Goal: Check status: Check status

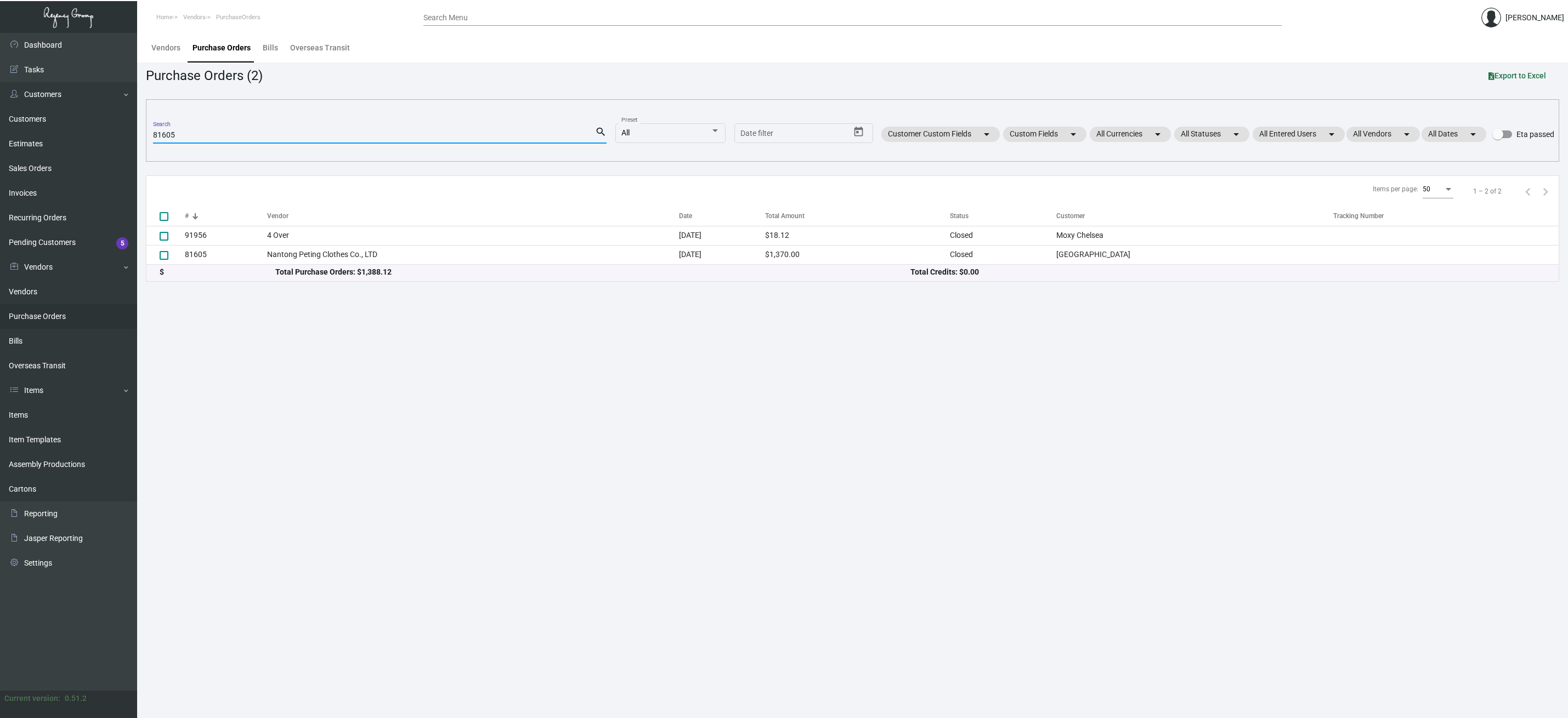
click at [193, 136] on input "81605" at bounding box center [374, 135] width 442 height 9
type input "PO# 86974"
drag, startPoint x: 170, startPoint y: 136, endPoint x: 124, endPoint y: 134, distance: 46.0
click at [124, 134] on div "Dashboard Dashboard Tasks Customers Customers Estimates Sales Orders Invoices R…" at bounding box center [784, 375] width 1568 height 685
checkbox input "true"
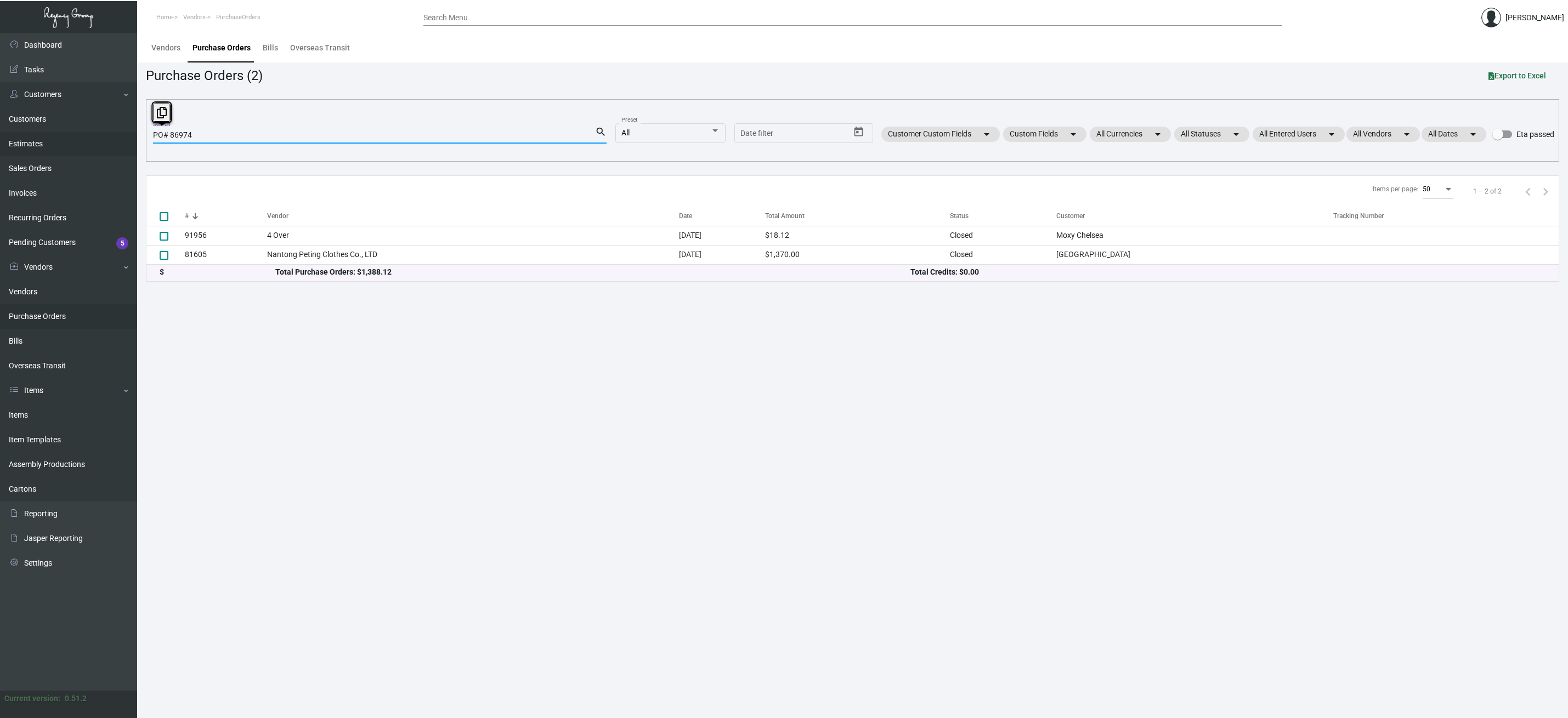
type input "86974"
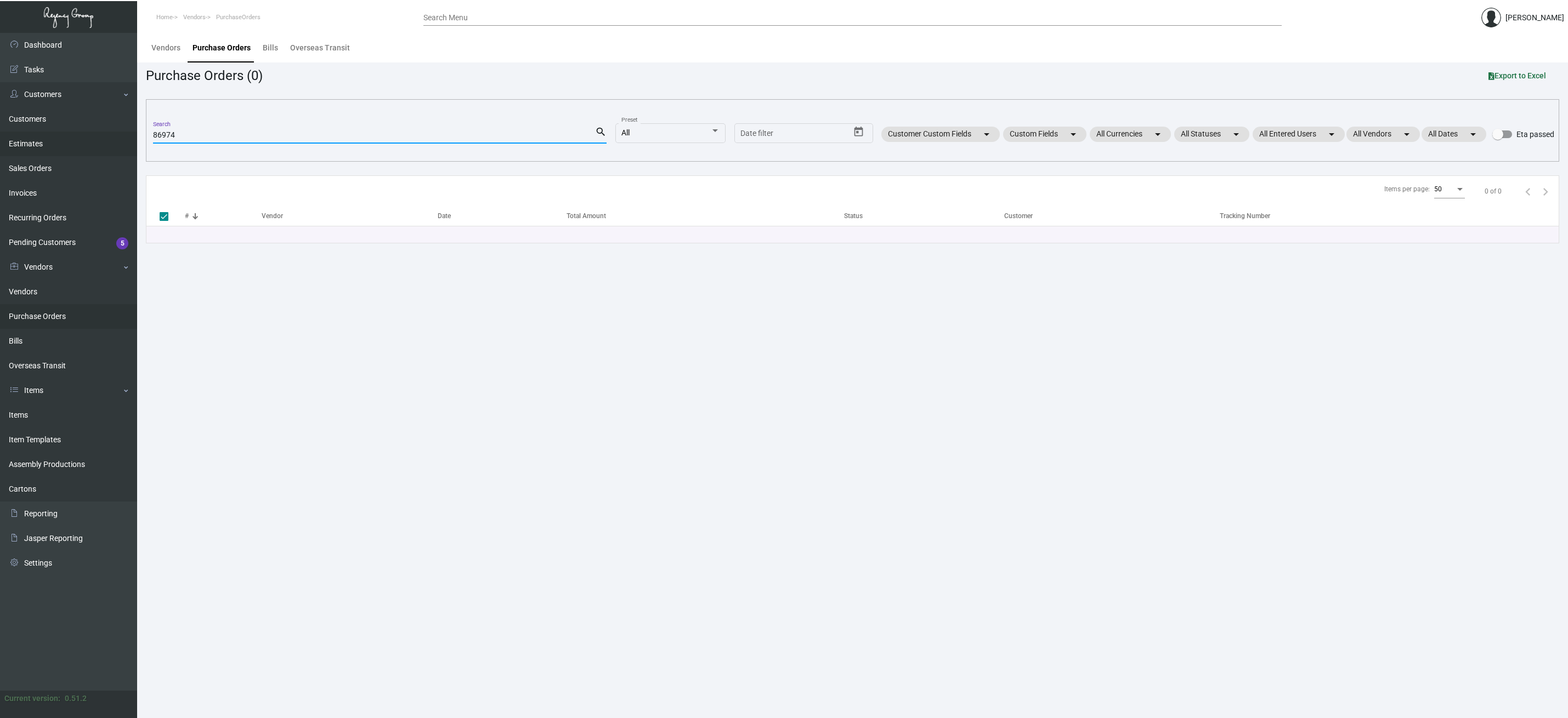
checkbox input "false"
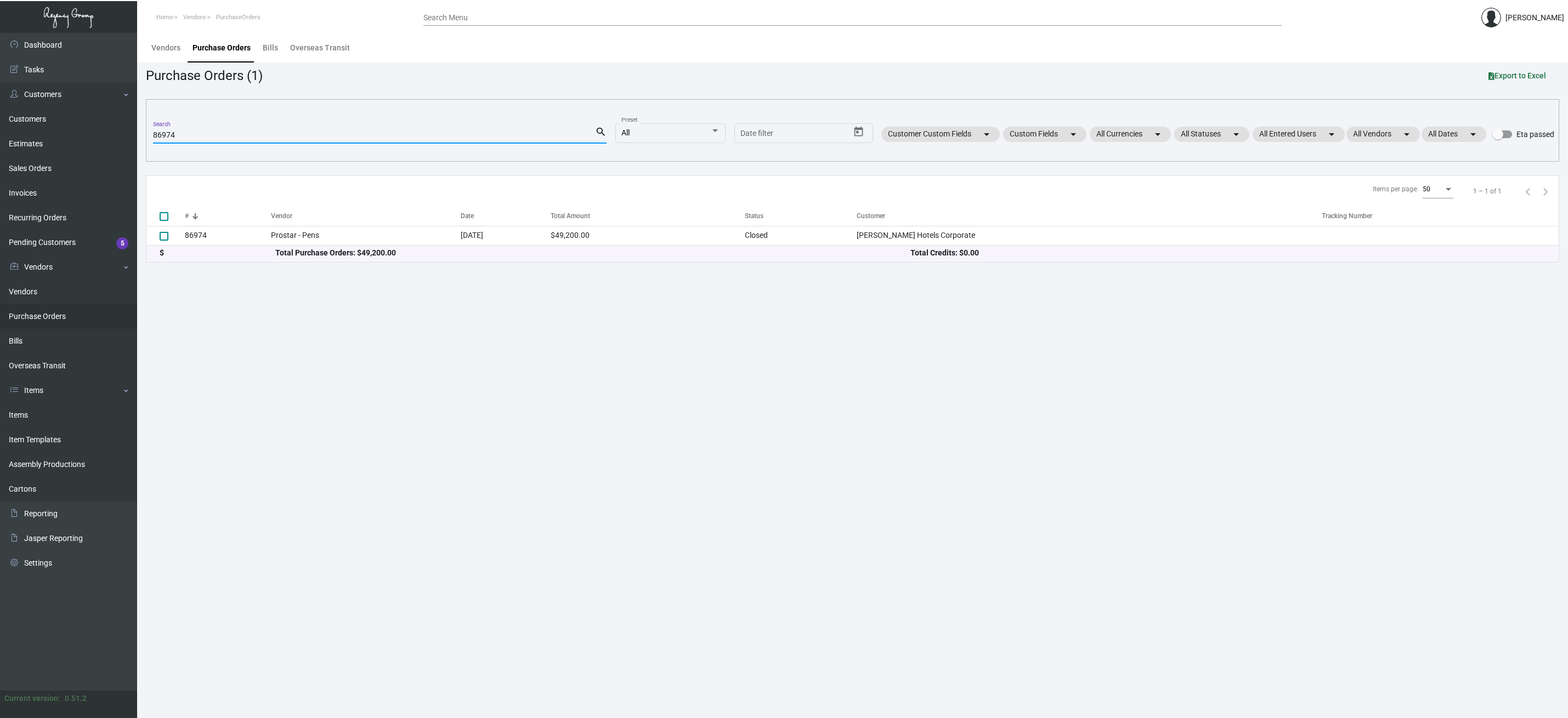
click at [192, 133] on input "86974" at bounding box center [374, 135] width 442 height 9
paste input "105769"
type input "105769"
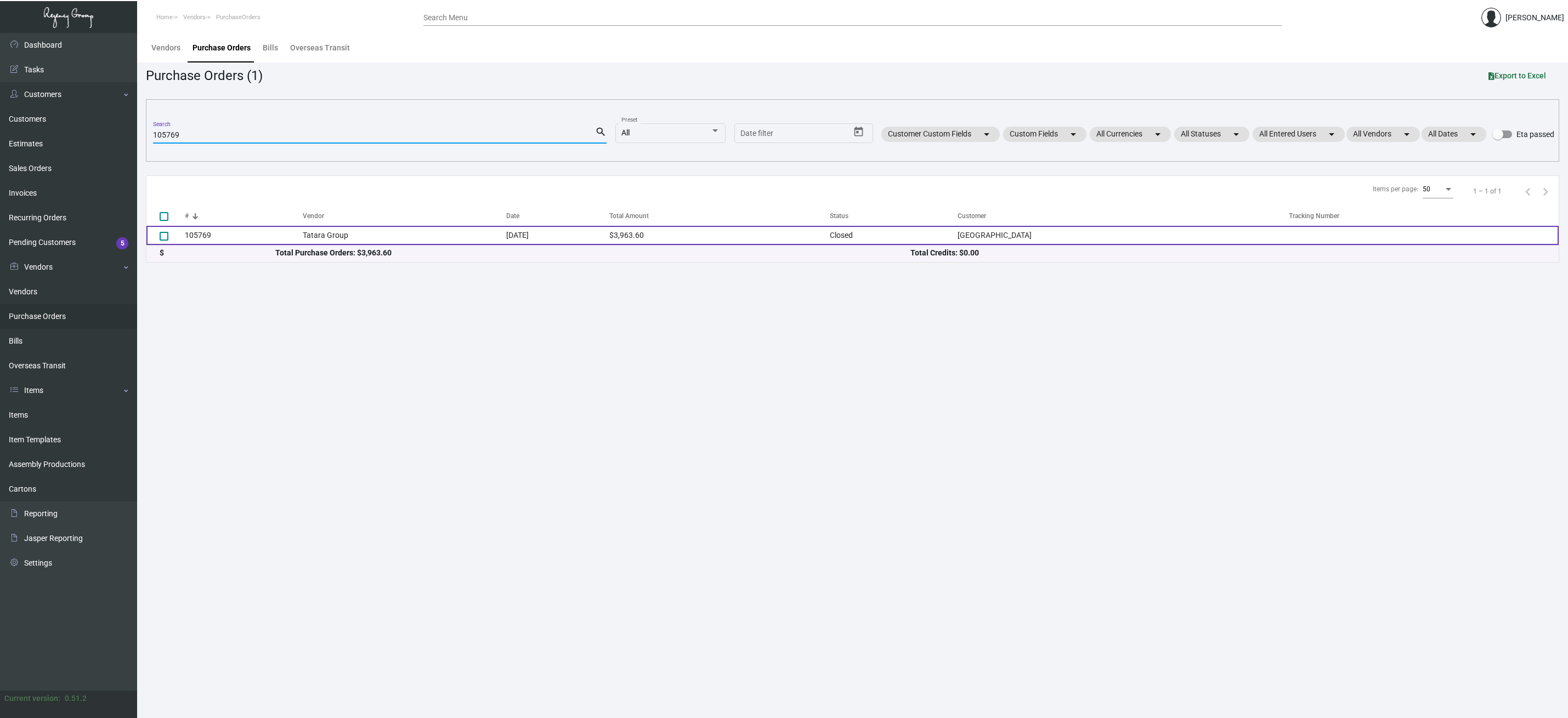
click at [208, 237] on td "105769" at bounding box center [244, 235] width 118 height 19
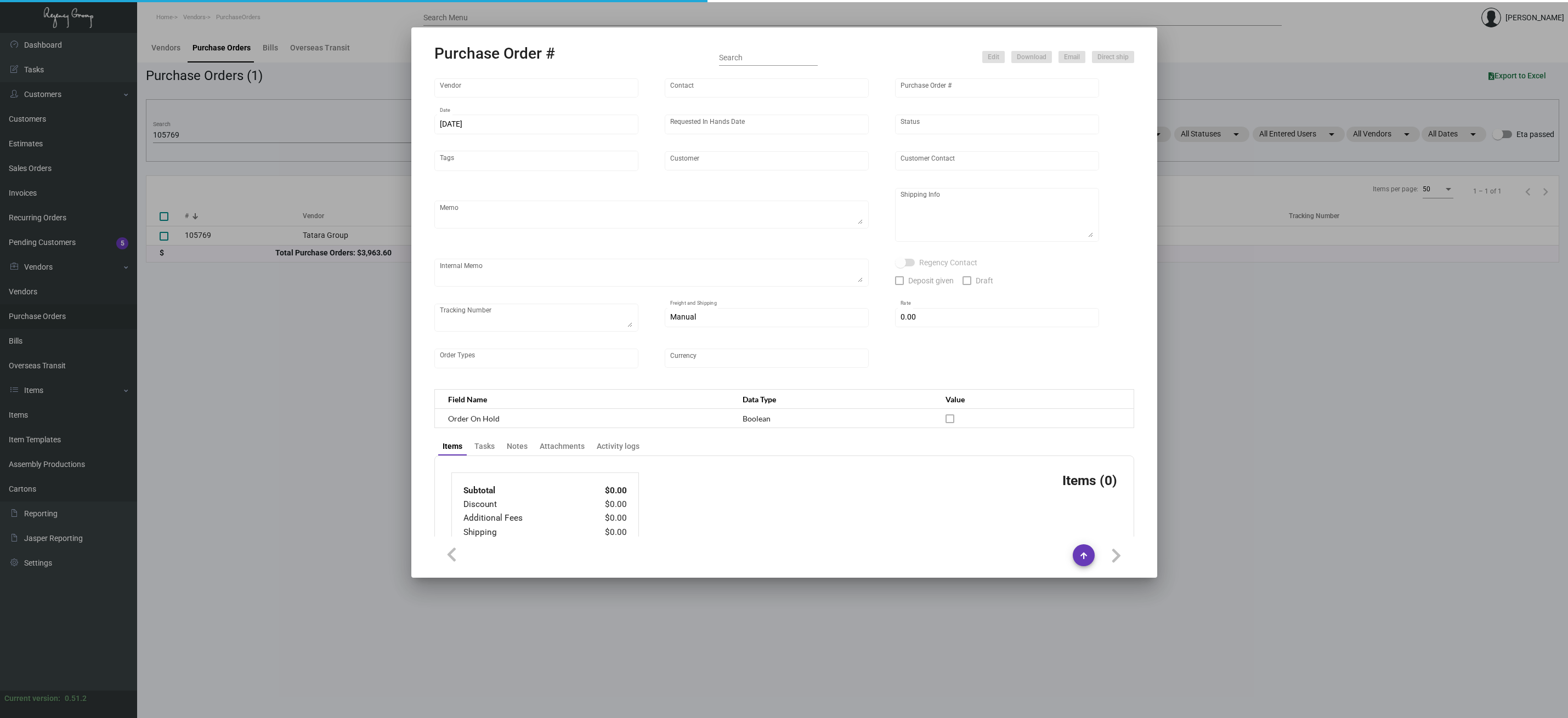
type input "Tatara Group"
type input "[PERSON_NAME]"
type input "105769"
type input "[DATE]"
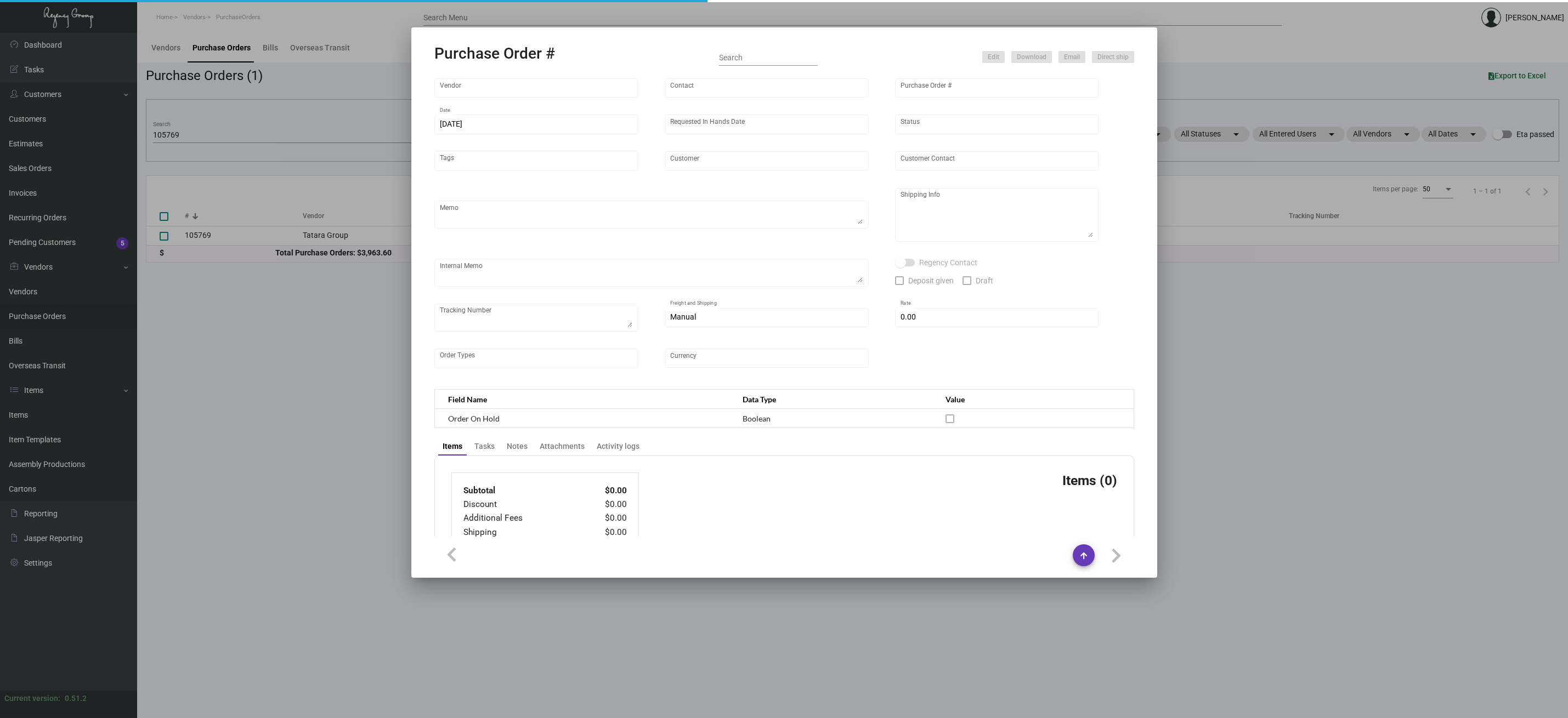
type input "[GEOGRAPHIC_DATA]"
type input "[PERSON_NAME]"
type textarea "When ready to ship, contact: [EMAIL_ADDRESS][DOMAIN_NAME] for all shipments UPS…"
type textarea "[PERSON_NAME][GEOGRAPHIC_DATA] [STREET_ADDRESS]"
type textarea "6.19 - 2 PALLETS, BLINDSHIP, FAST FREIGHT/SHIFL $2000.00 - WWW2667756"
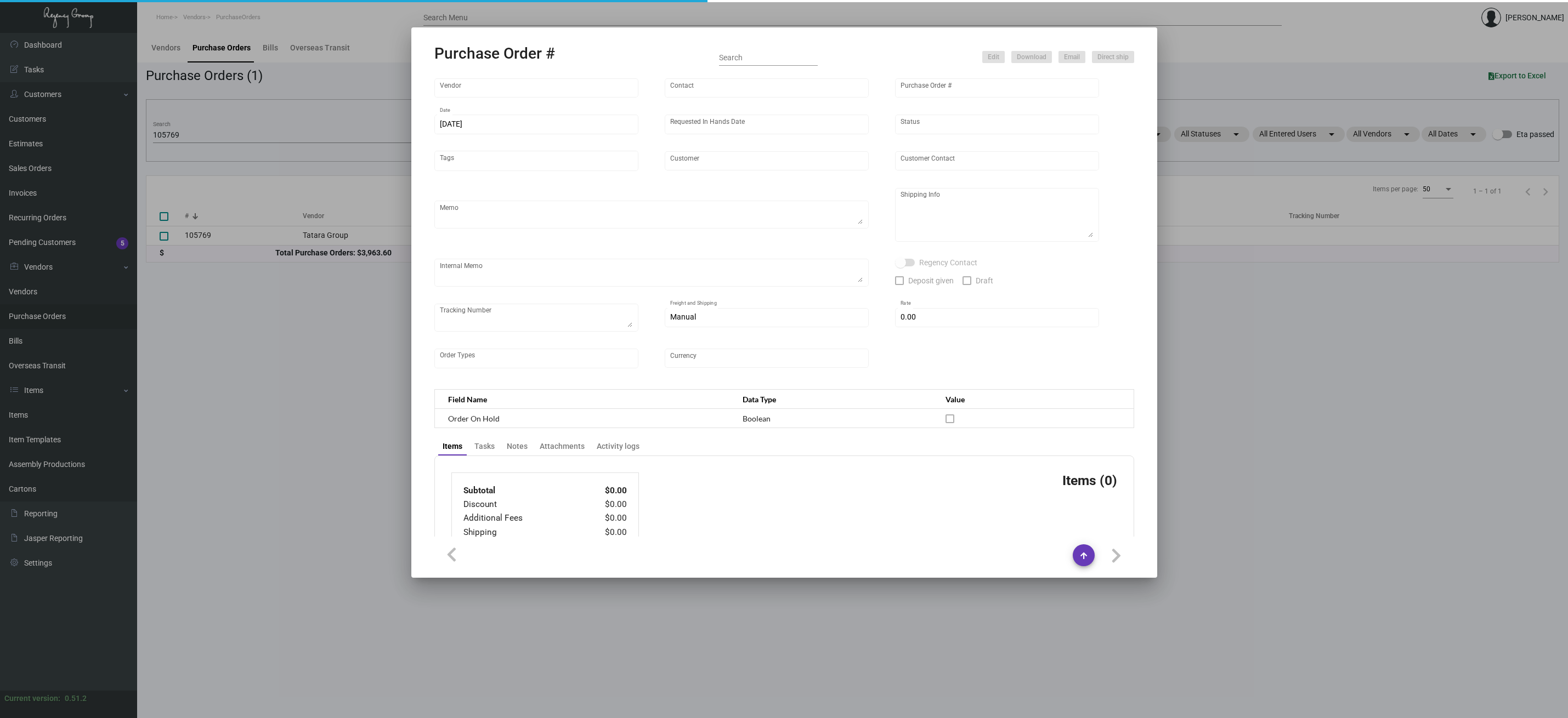
type input "$ 0.00"
type input "United States Dollar $"
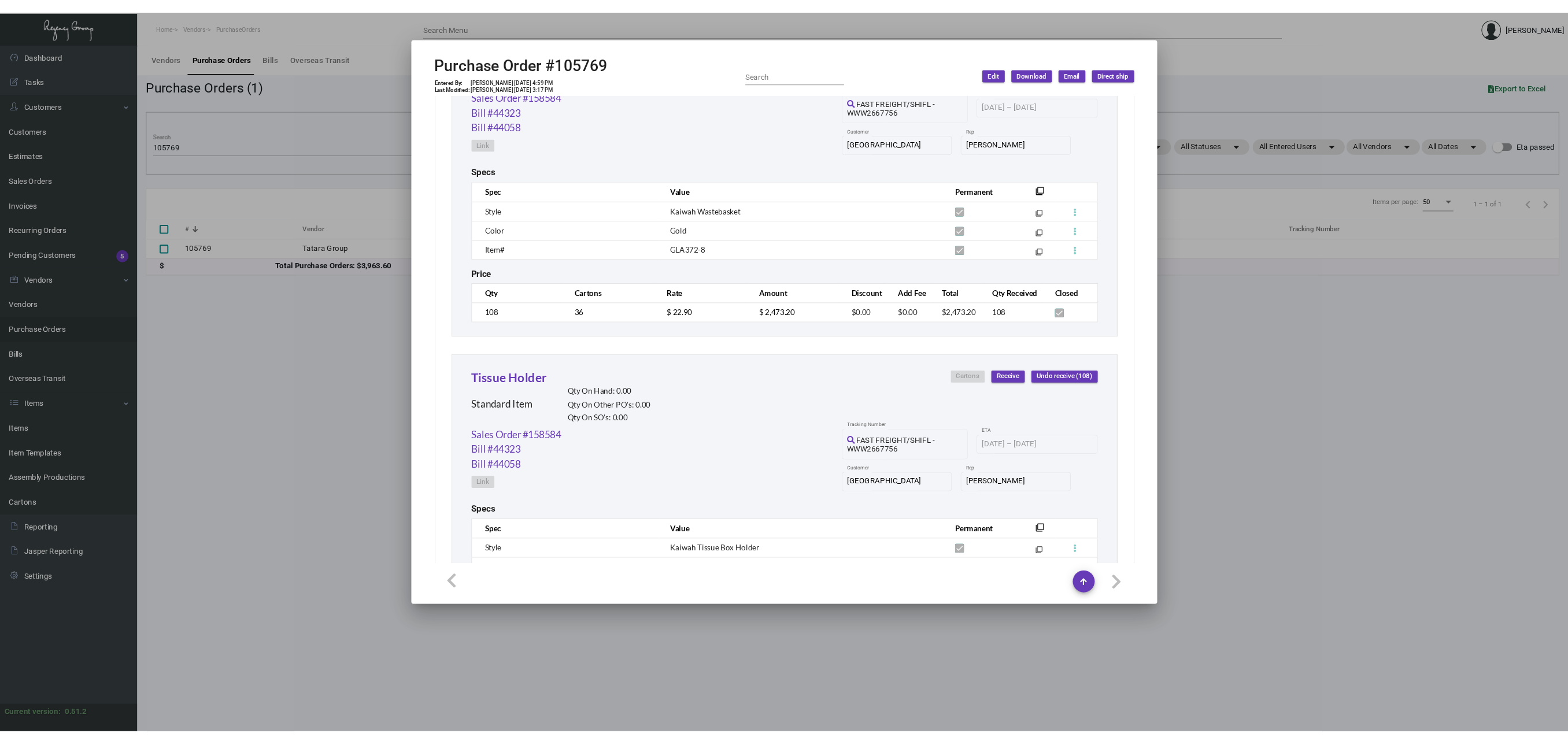
scroll to position [677, 0]
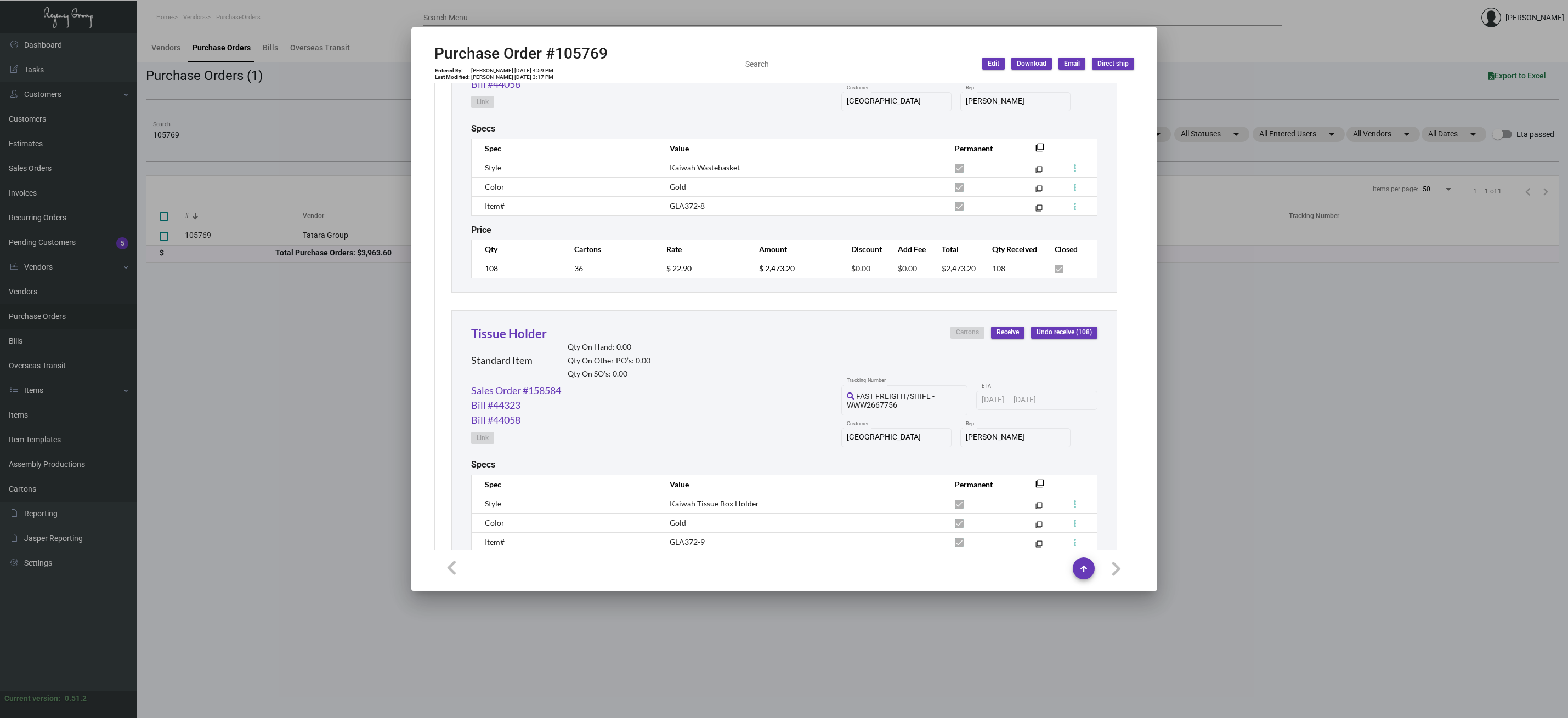
click at [1265, 341] on div at bounding box center [784, 359] width 1568 height 718
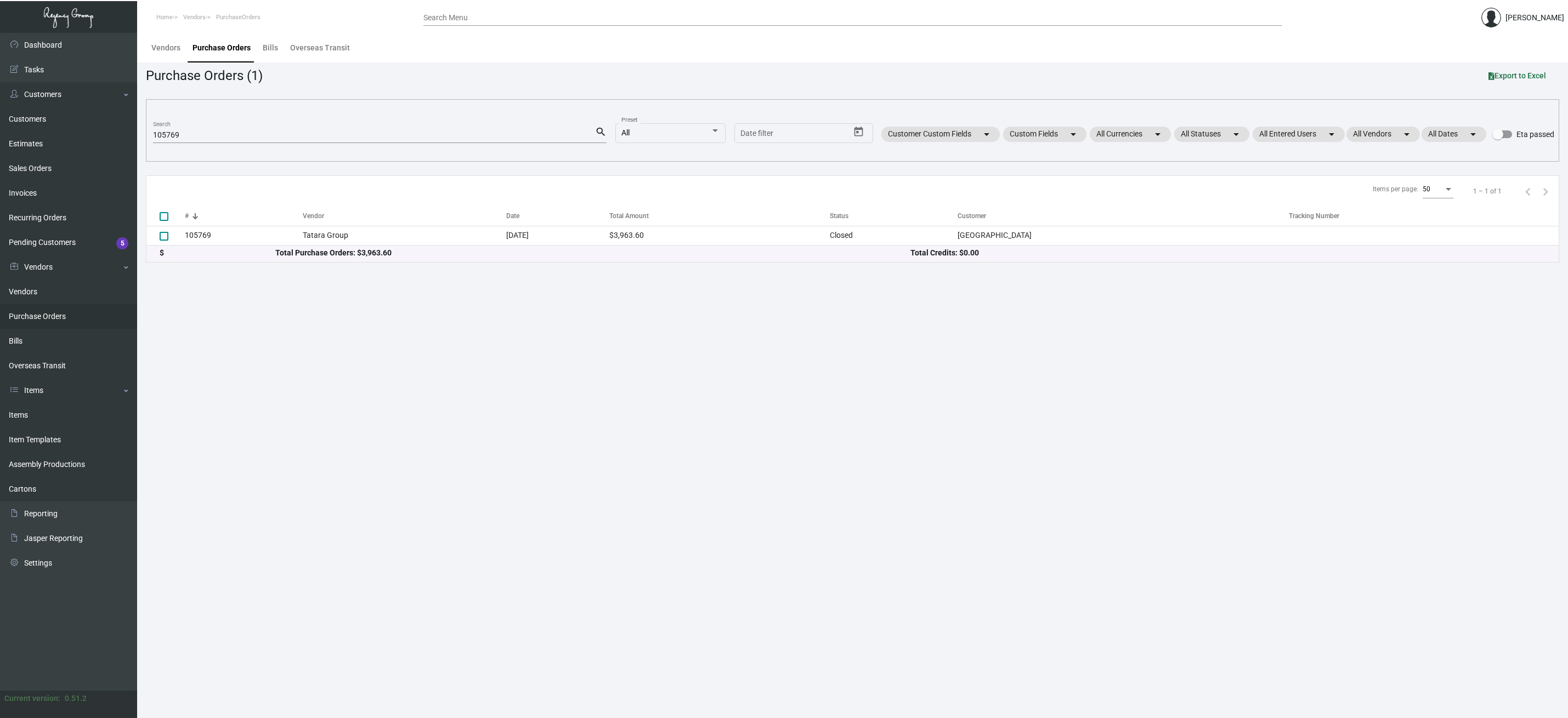
click at [762, 314] on main "Vendors Purchase Orders Bills Overseas Transit Purchase Orders (1) Export to Ex…" at bounding box center [852, 375] width 1431 height 685
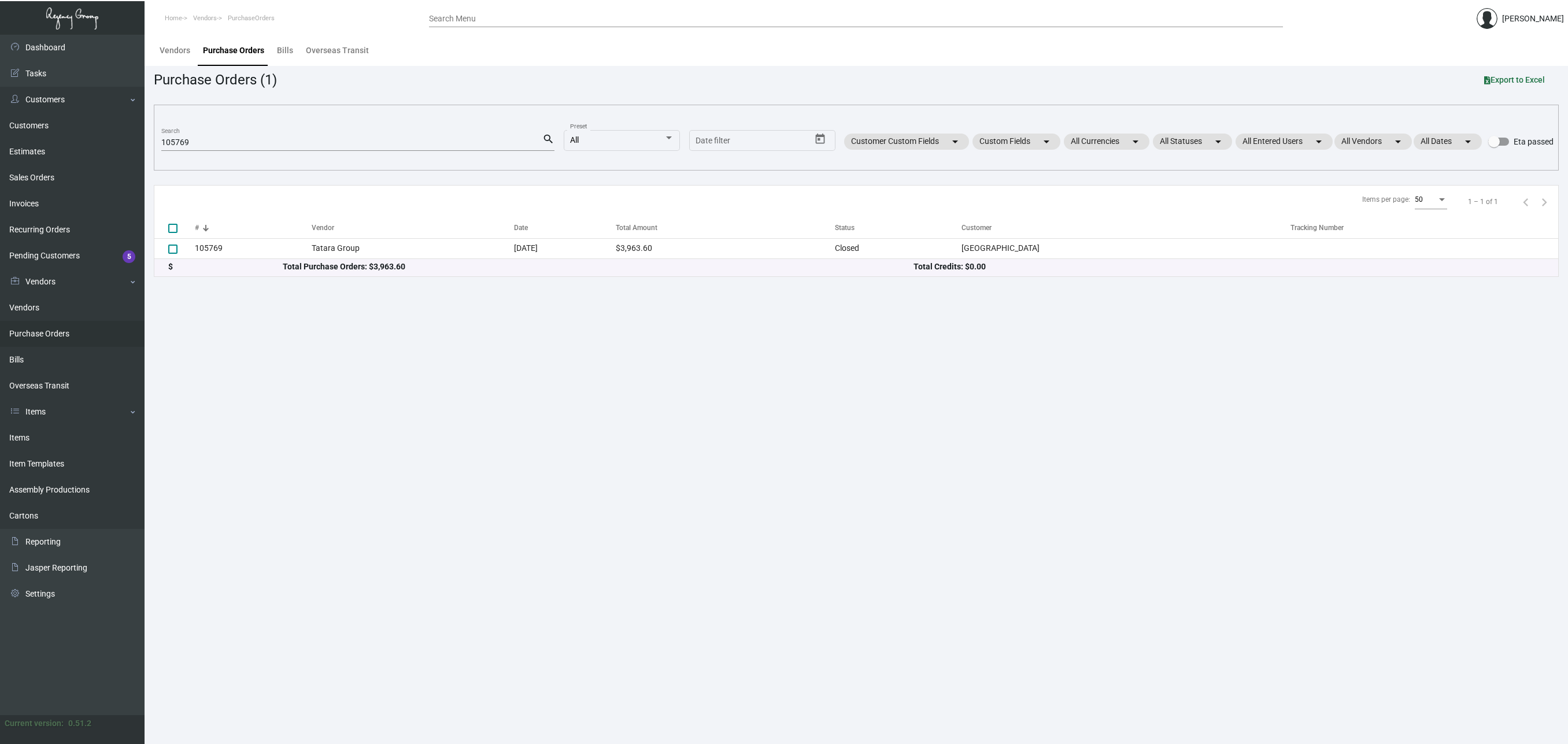
click at [189, 143] on input "105769" at bounding box center [352, 142] width 381 height 9
paste input "6586"
type input "106586"
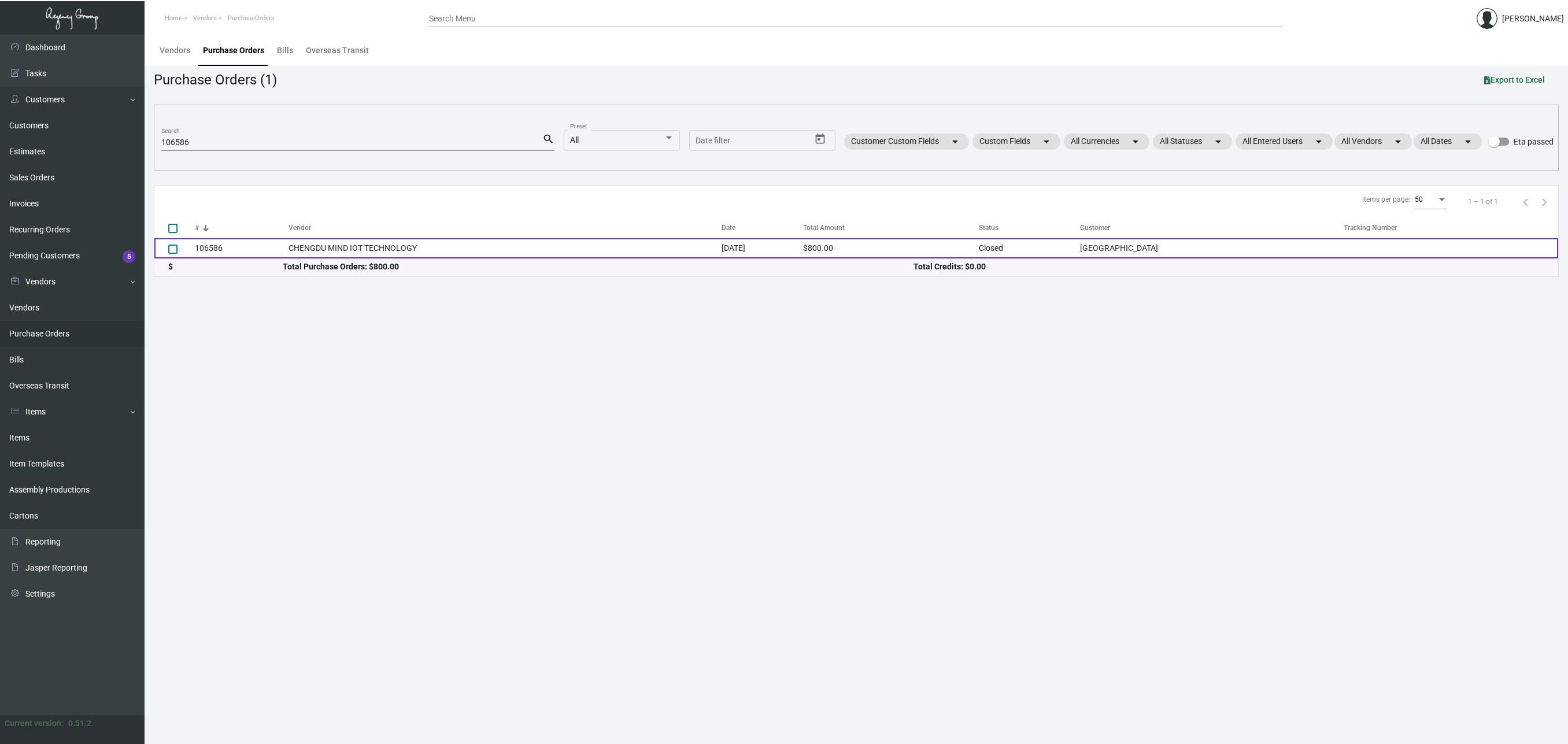
click at [321, 244] on td "CHENGDU MIND IOT TECHNOLOGY" at bounding box center [505, 248] width 433 height 21
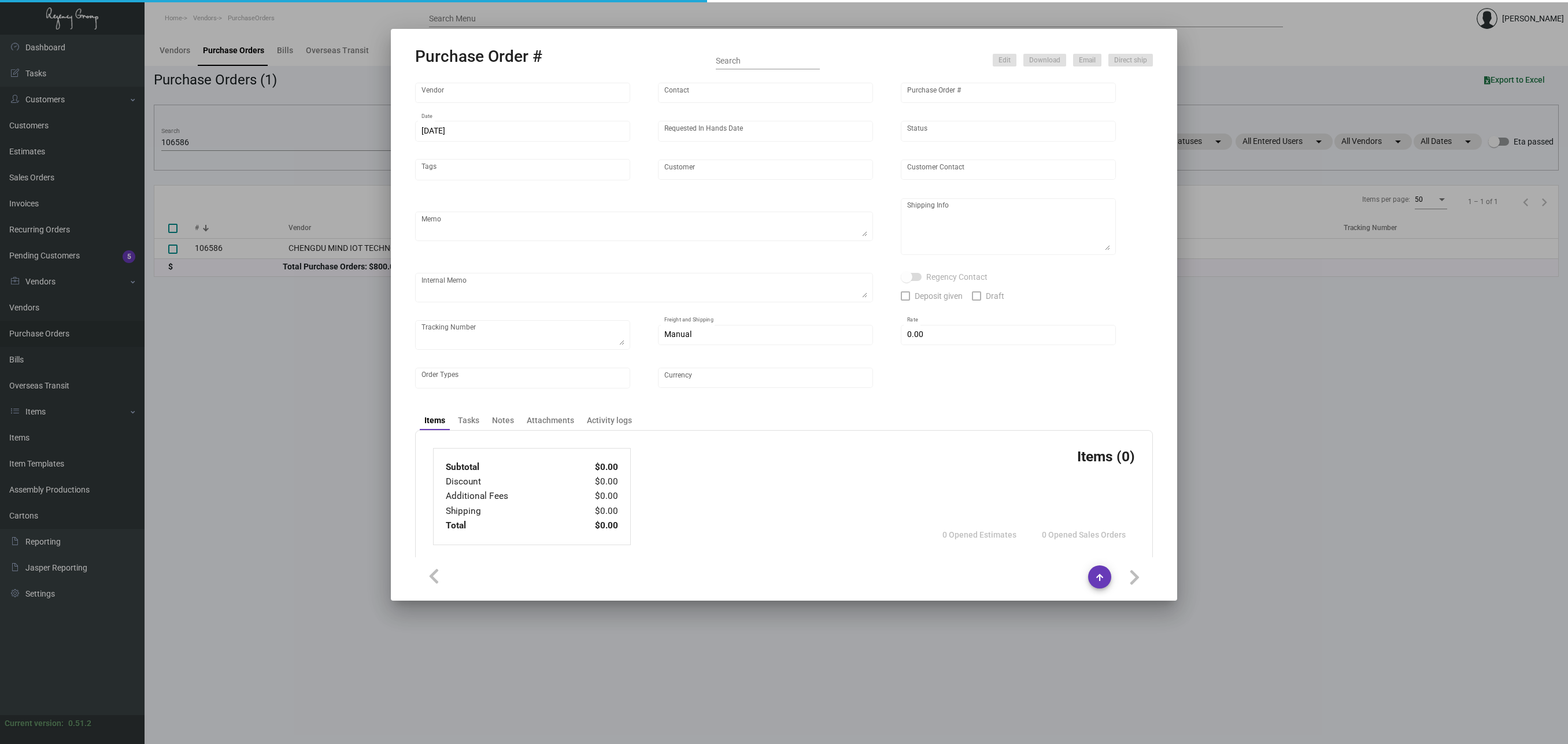
type input "CHENGDU MIND IOT TECHNOLOGY"
type input "[PERSON_NAME]"
type input "106586"
type input "[DATE]"
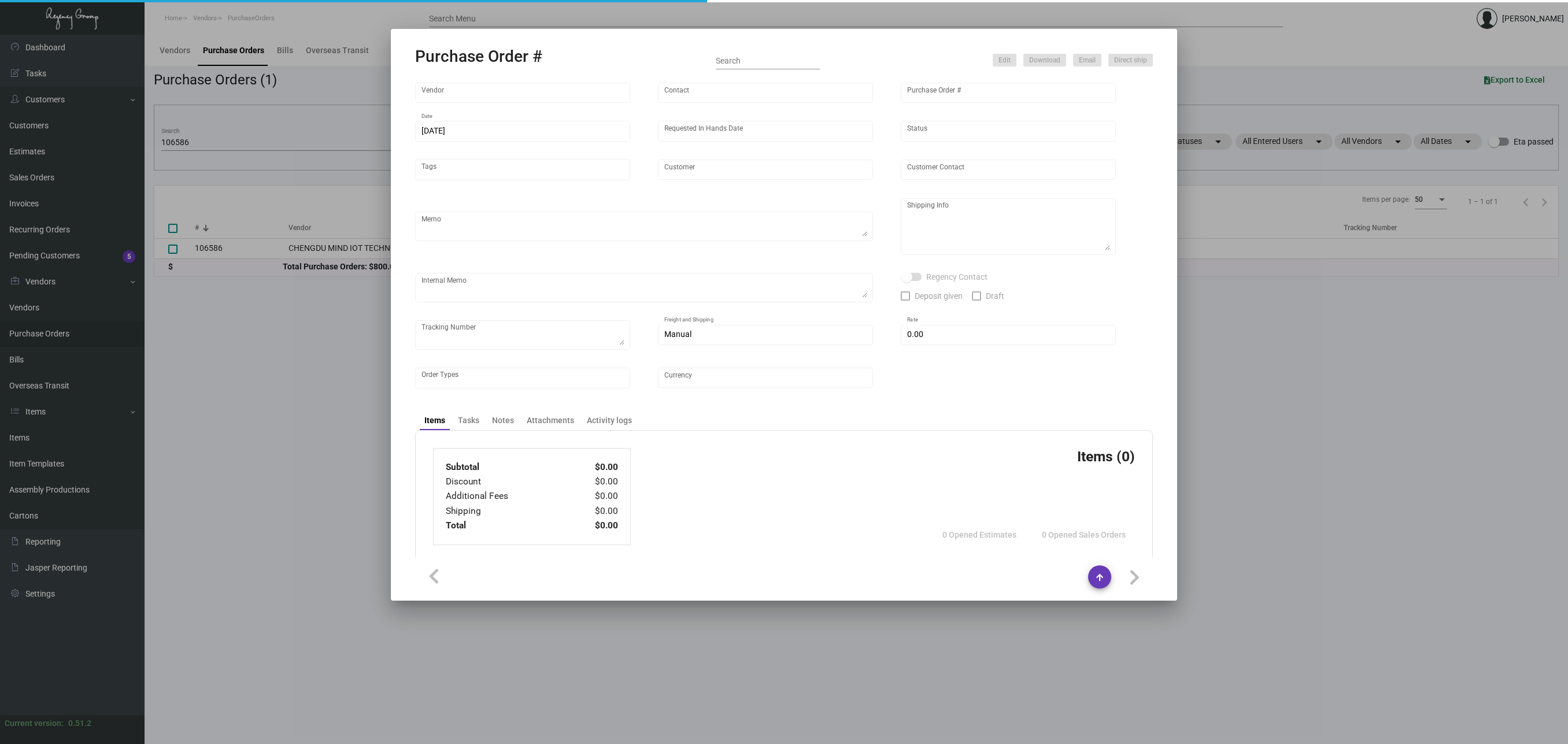
type input "[GEOGRAPHIC_DATA]"
type textarea "Please ship by air to our NJ warehouse."
type textarea "Regency Group NJ - [PERSON_NAME] [STREET_ADDRESS]"
checkbox input "true"
type input "$ 0.00"
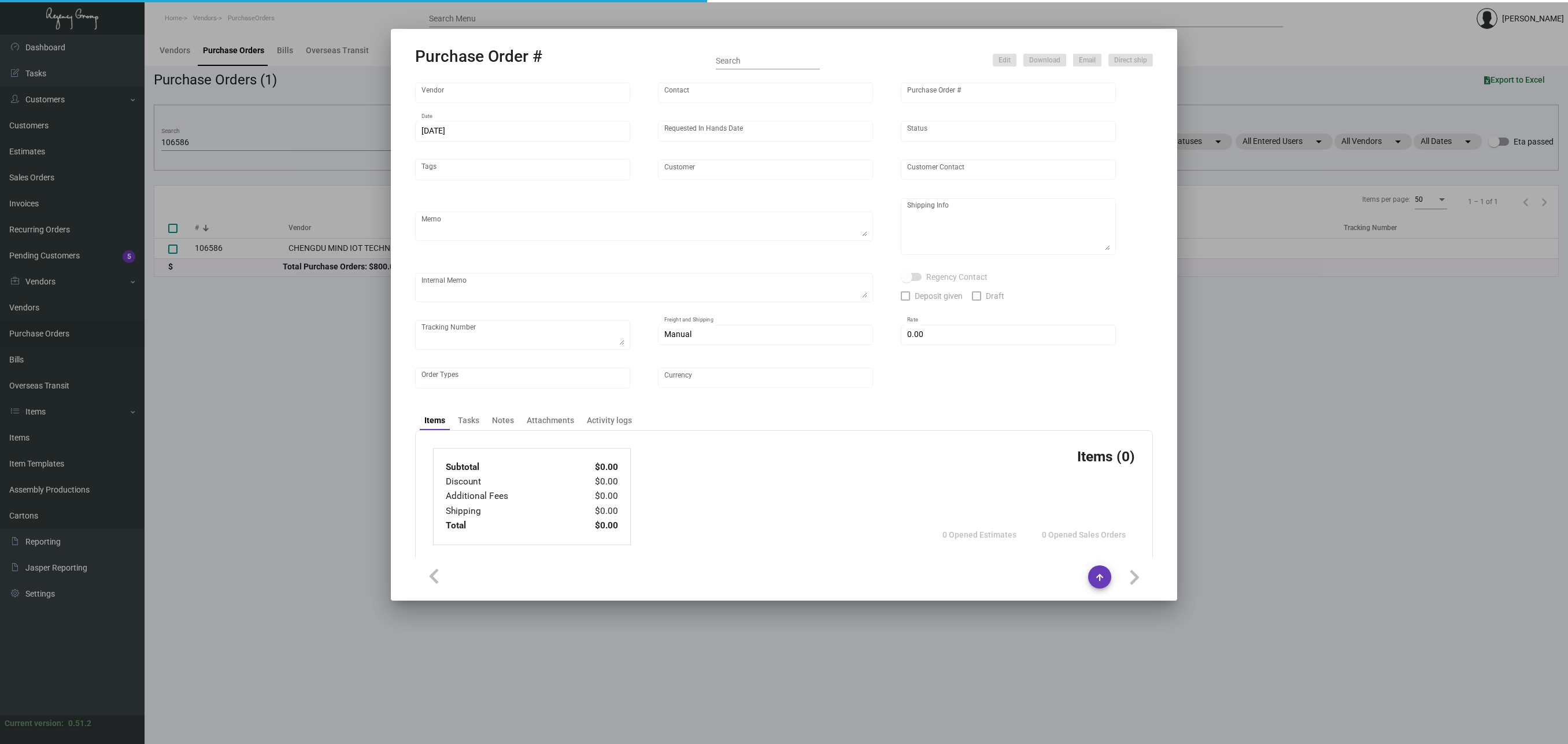
type input "United States Dollar $"
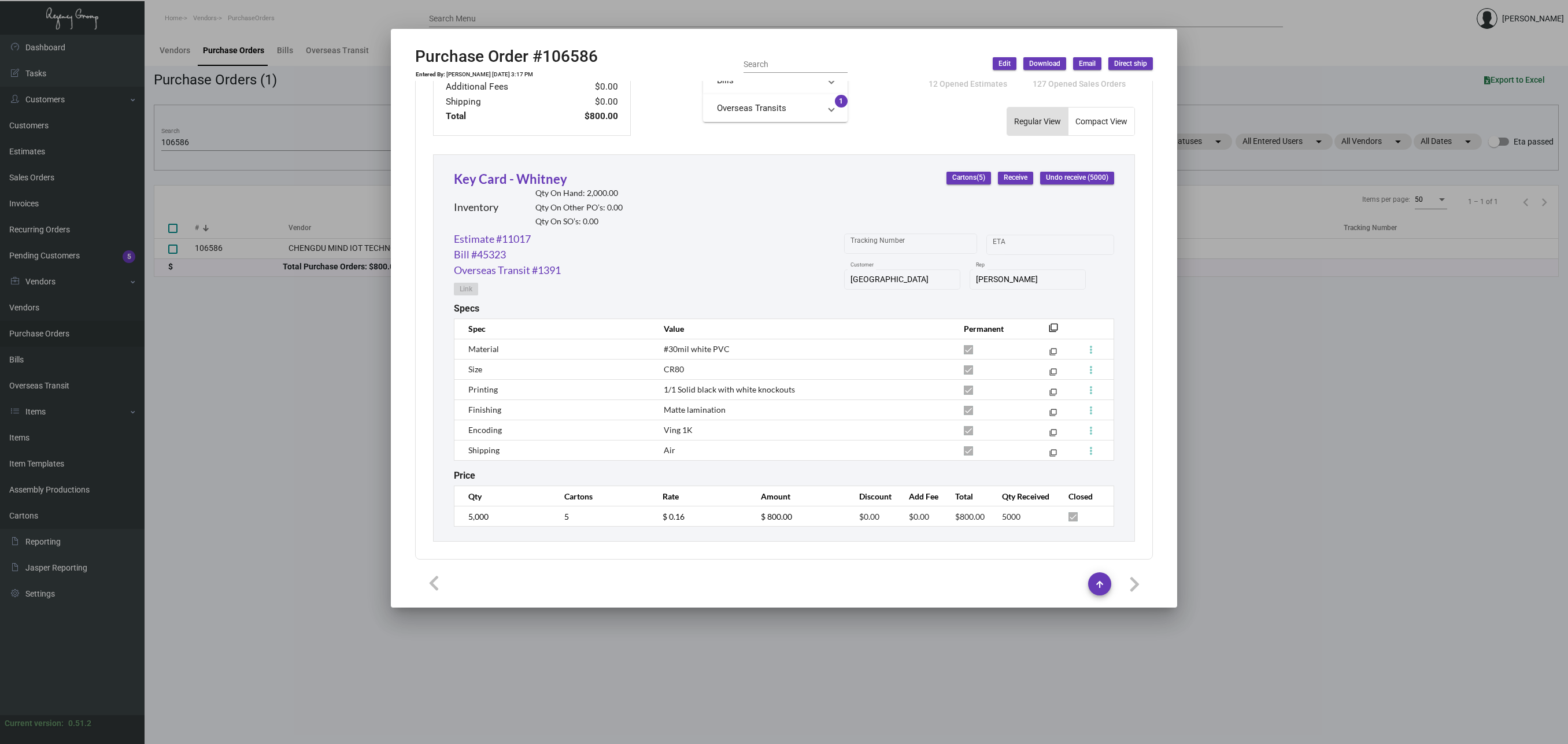
scroll to position [466, 0]
click at [278, 384] on div at bounding box center [784, 372] width 1568 height 744
